Goal: Navigation & Orientation: Find specific page/section

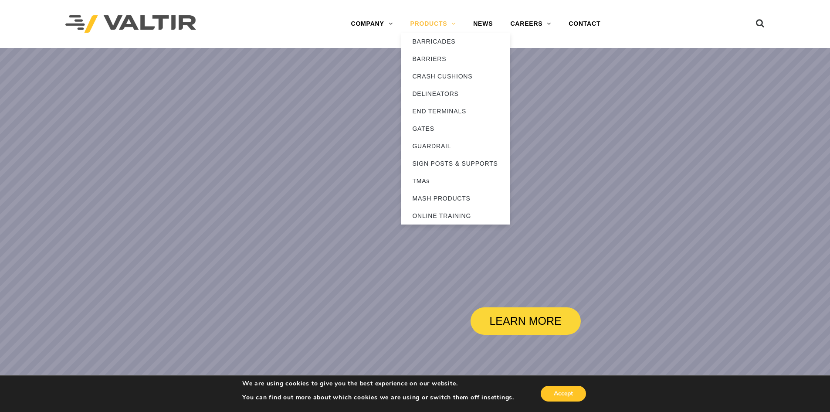
click at [431, 20] on link "PRODUCTS" at bounding box center [432, 23] width 63 height 17
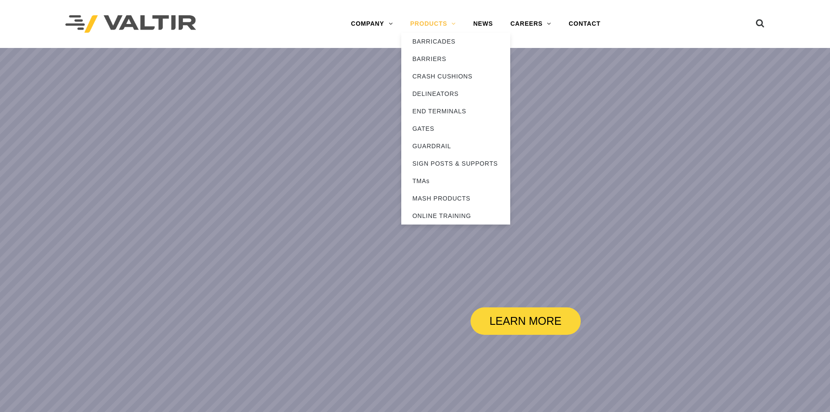
click at [434, 27] on link "PRODUCTS" at bounding box center [432, 23] width 63 height 17
